Goal: Task Accomplishment & Management: Manage account settings

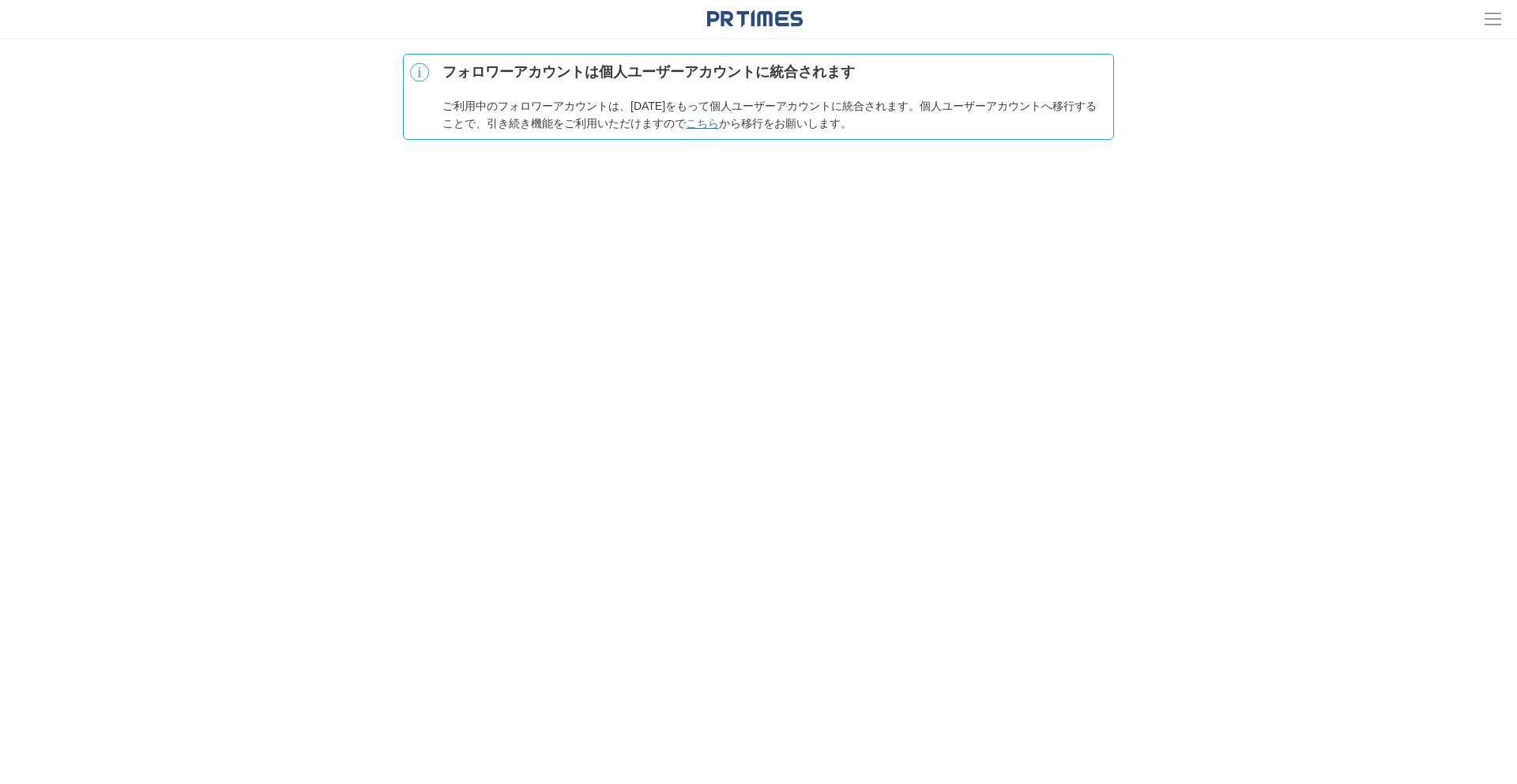
click at [719, 125] on link "こちら" at bounding box center [702, 123] width 33 height 12
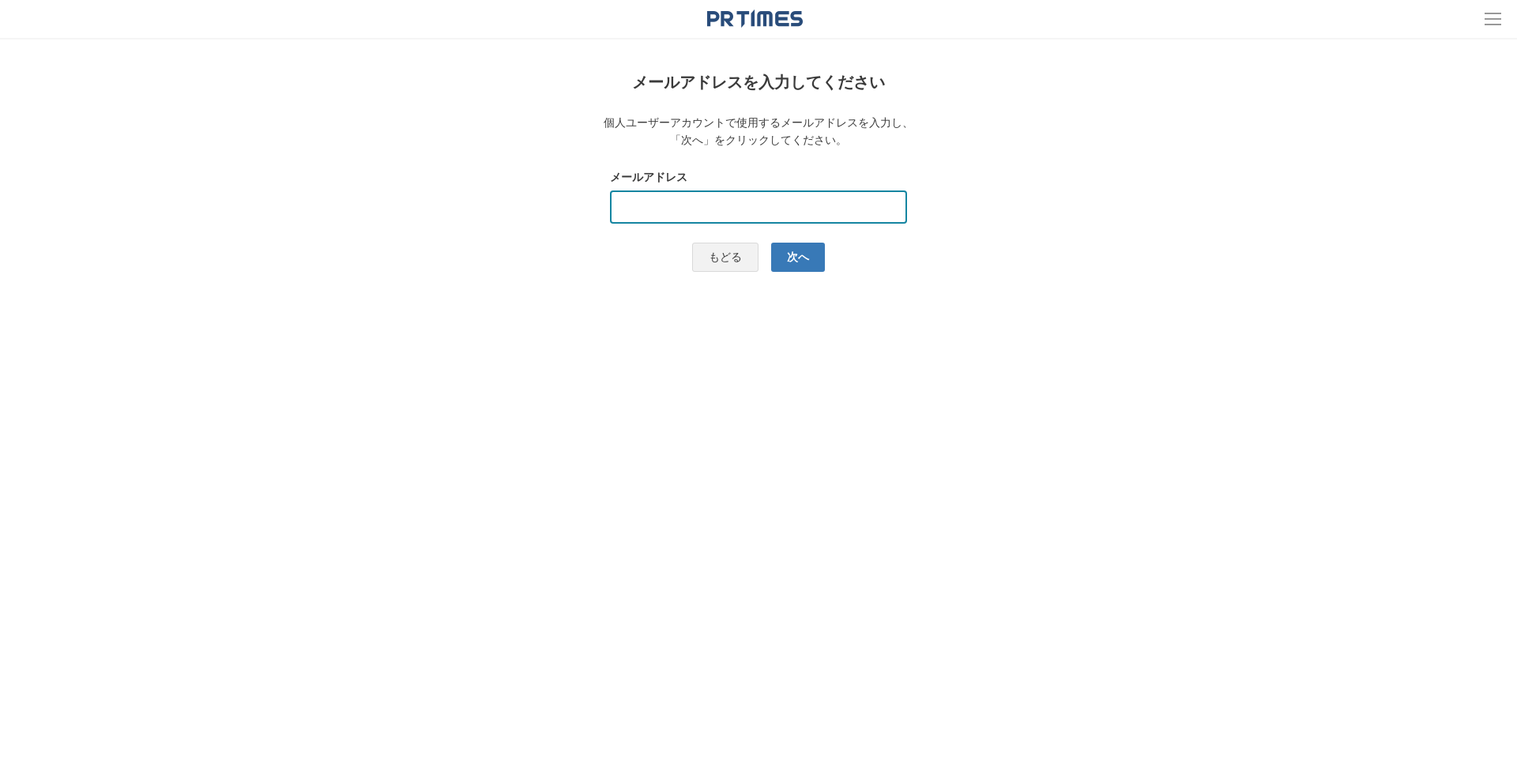
click at [783, 214] on input "text" at bounding box center [758, 206] width 297 height 33
type input "kawada@mindship.co.jp"
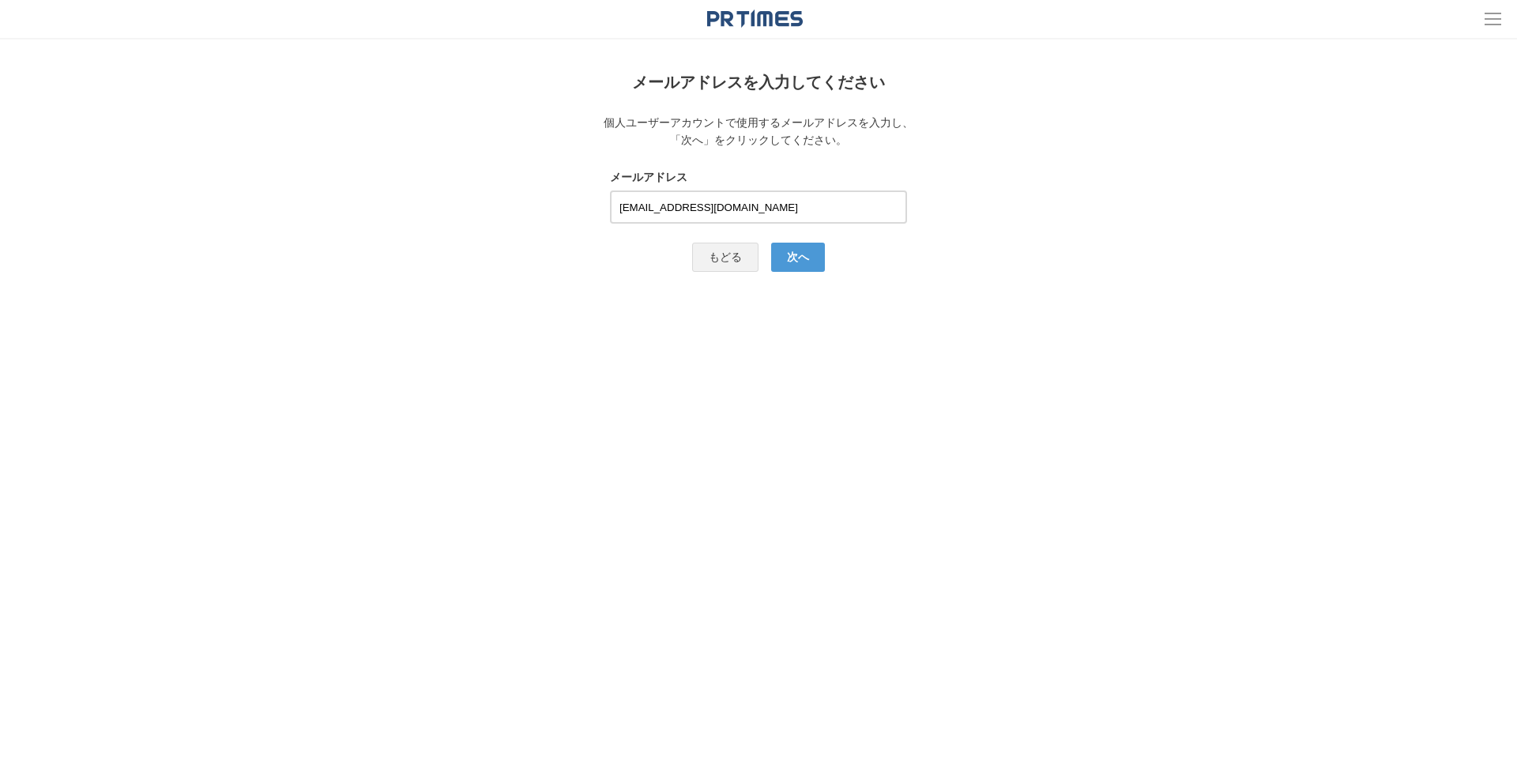
click at [810, 260] on button "次へ" at bounding box center [797, 256] width 54 height 29
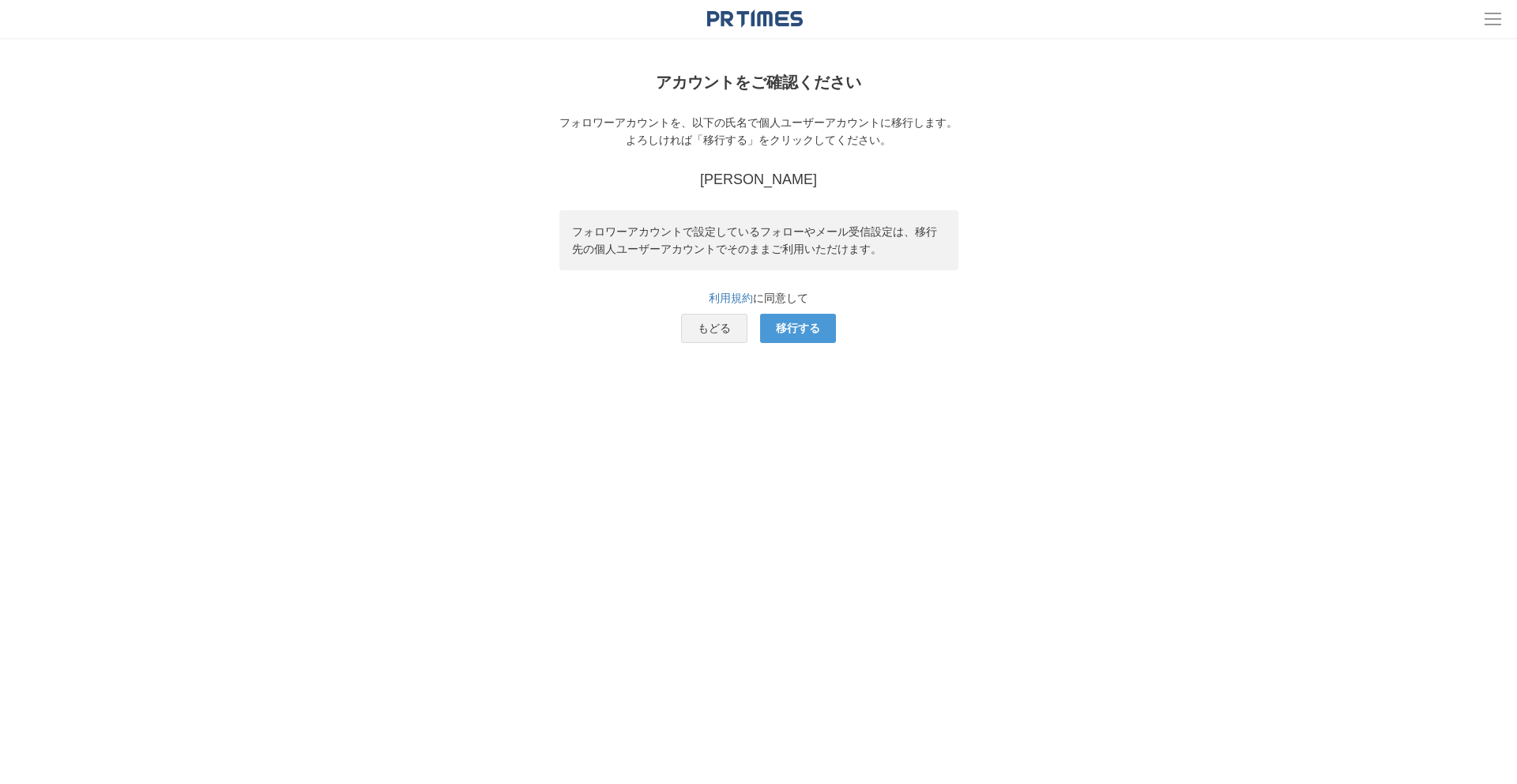
click at [808, 323] on button "移行する" at bounding box center [797, 328] width 76 height 29
